Goal: Find specific page/section: Find specific page/section

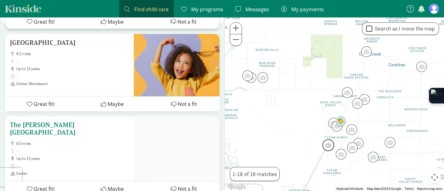
scroll to position [1141, 0]
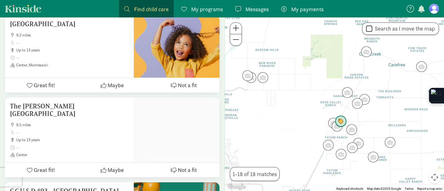
click at [341, 120] on img "Click to see details" at bounding box center [341, 122] width 12 height 12
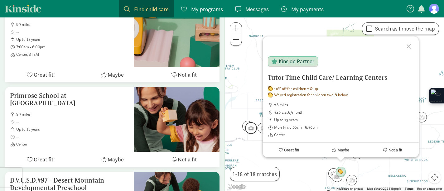
scroll to position [1403, 0]
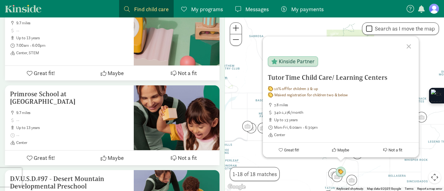
click at [407, 48] on div at bounding box center [410, 45] width 18 height 18
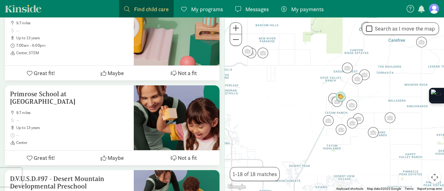
drag, startPoint x: 401, startPoint y: 150, endPoint x: 401, endPoint y: 66, distance: 83.9
click at [401, 66] on div at bounding box center [334, 104] width 219 height 174
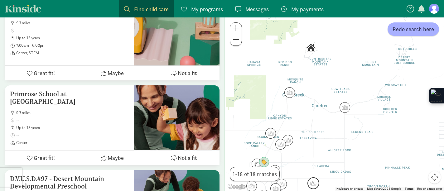
drag, startPoint x: 394, startPoint y: 108, endPoint x: 317, endPoint y: 182, distance: 106.8
click at [317, 182] on img "Click to see details" at bounding box center [314, 183] width 12 height 12
click at [311, 46] on img "Click to see details" at bounding box center [310, 46] width 11 height 11
click at [312, 46] on img "Click to see details" at bounding box center [310, 46] width 11 height 11
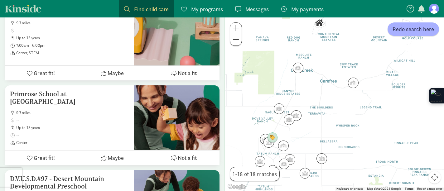
drag, startPoint x: 312, startPoint y: 121, endPoint x: 346, endPoint y: 41, distance: 86.6
click at [346, 41] on div at bounding box center [334, 104] width 219 height 174
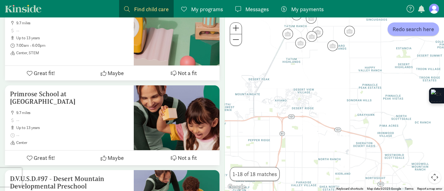
drag, startPoint x: 331, startPoint y: 121, endPoint x: 323, endPoint y: 70, distance: 51.8
click at [323, 70] on div at bounding box center [334, 104] width 219 height 174
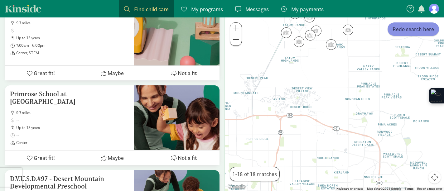
click at [414, 23] on button "Redo search here" at bounding box center [413, 28] width 51 height 13
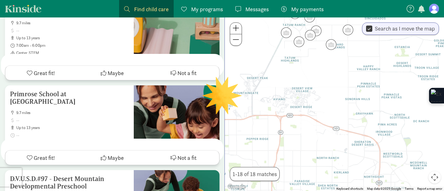
scroll to position [0, 0]
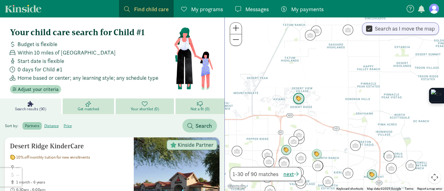
click at [300, 100] on img "Click to see details" at bounding box center [299, 99] width 12 height 12
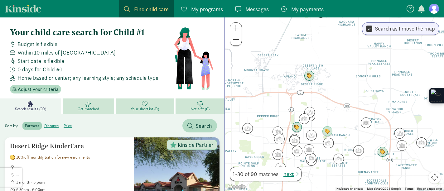
drag, startPoint x: 386, startPoint y: 169, endPoint x: 373, endPoint y: 78, distance: 91.9
click at [373, 78] on div "To navigate, press the arrow keys." at bounding box center [334, 104] width 219 height 174
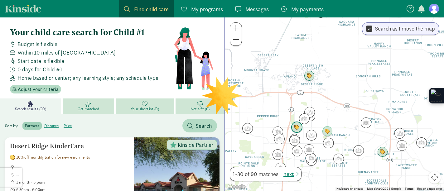
click at [297, 126] on img "Click to see details" at bounding box center [297, 128] width 12 height 12
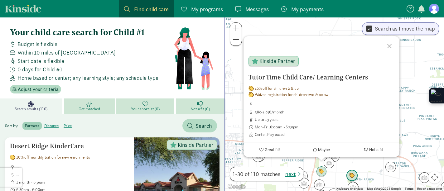
click at [354, 174] on img "Click to see details" at bounding box center [352, 176] width 12 height 12
